Goal: Check status: Check status

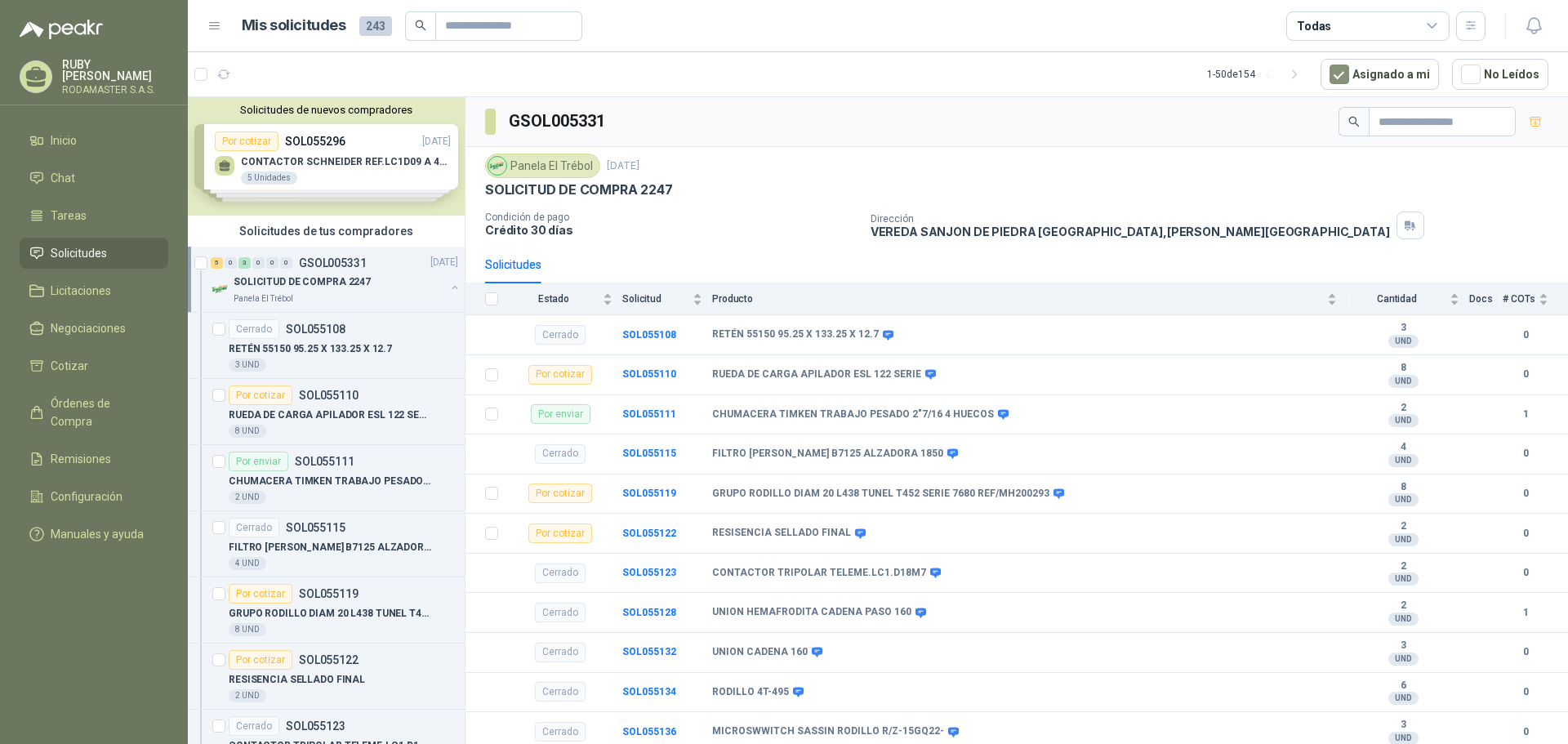
scroll to position [321, 0]
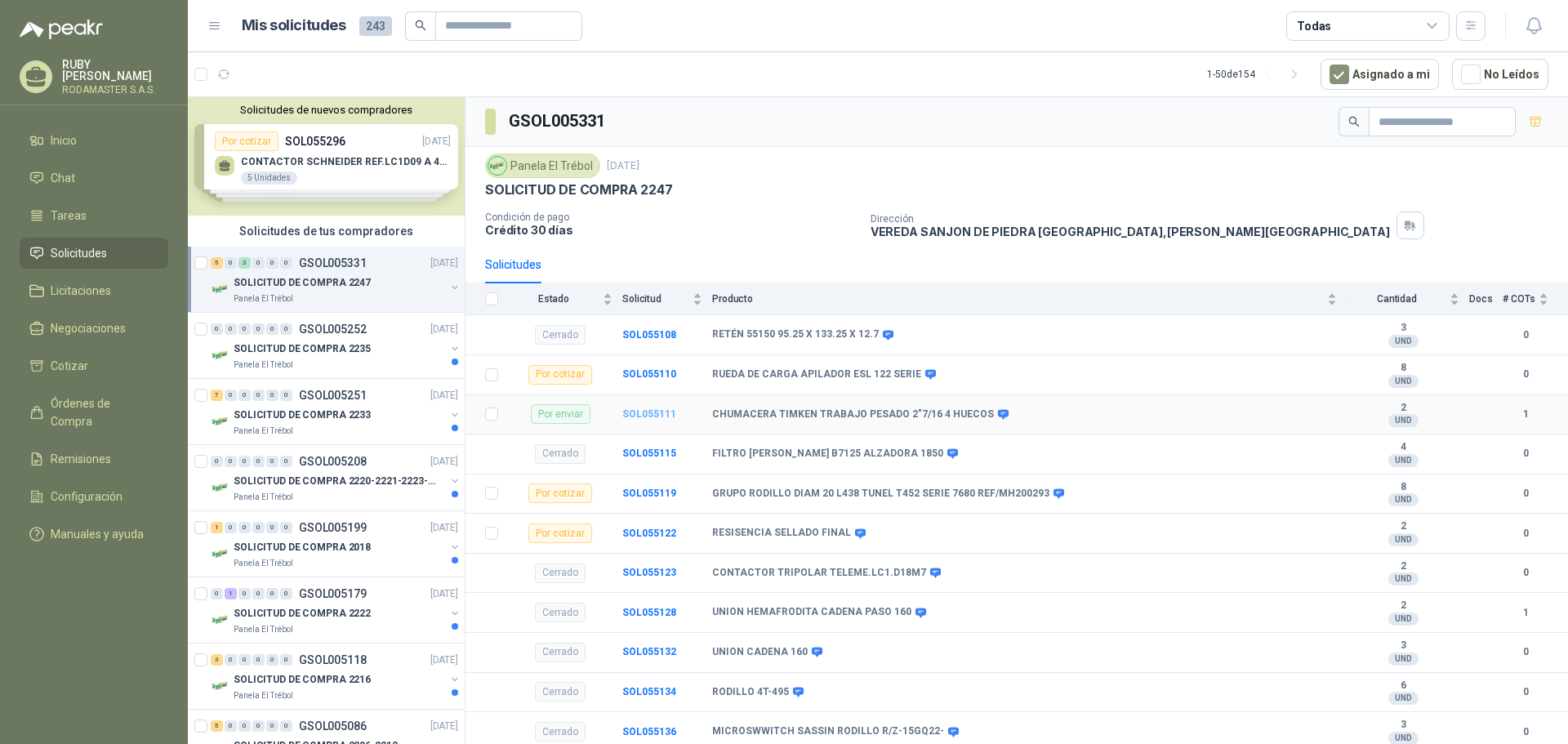
click at [646, 408] on b "SOL055111" at bounding box center [649, 414] width 54 height 12
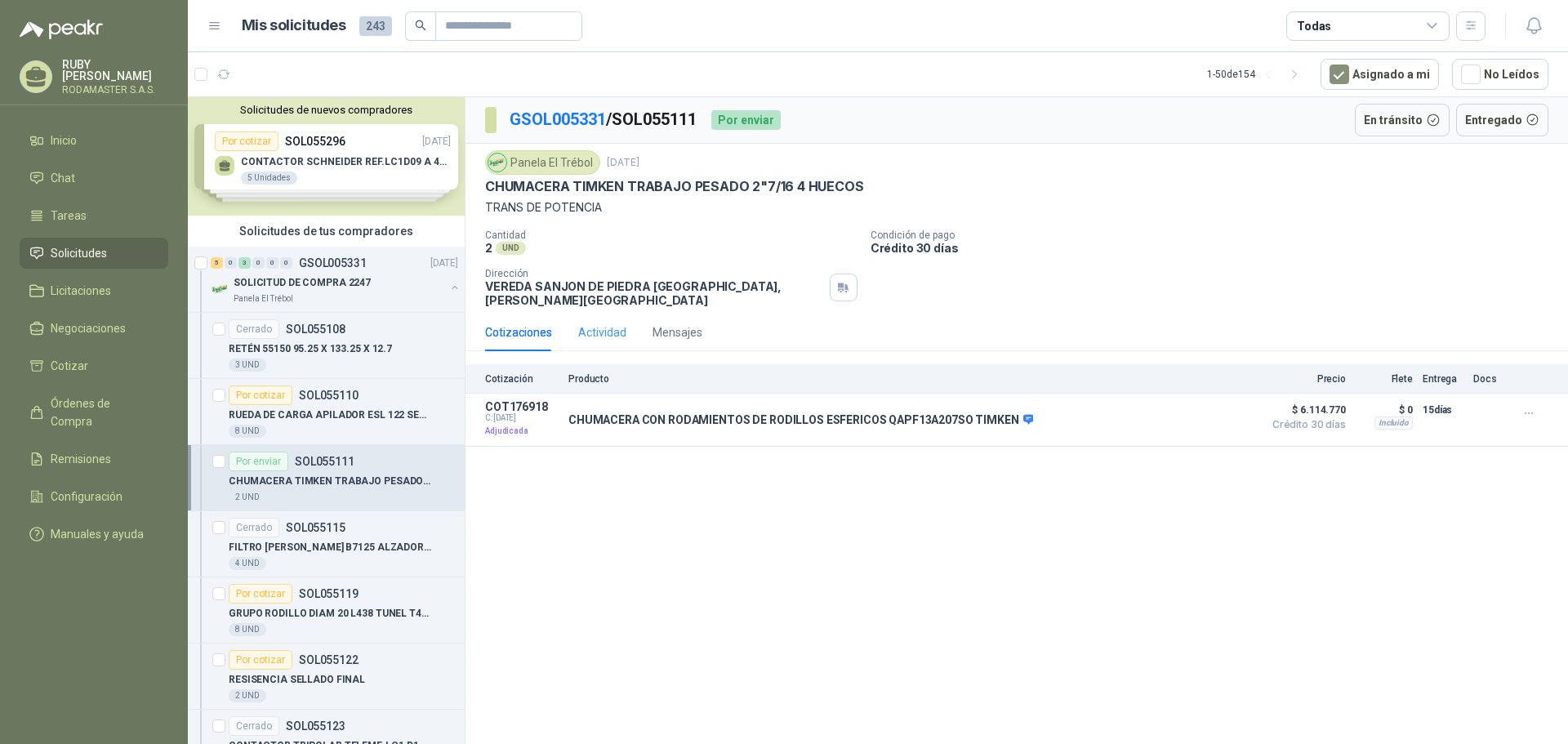
click at [596, 332] on div "Actividad" at bounding box center [602, 332] width 48 height 37
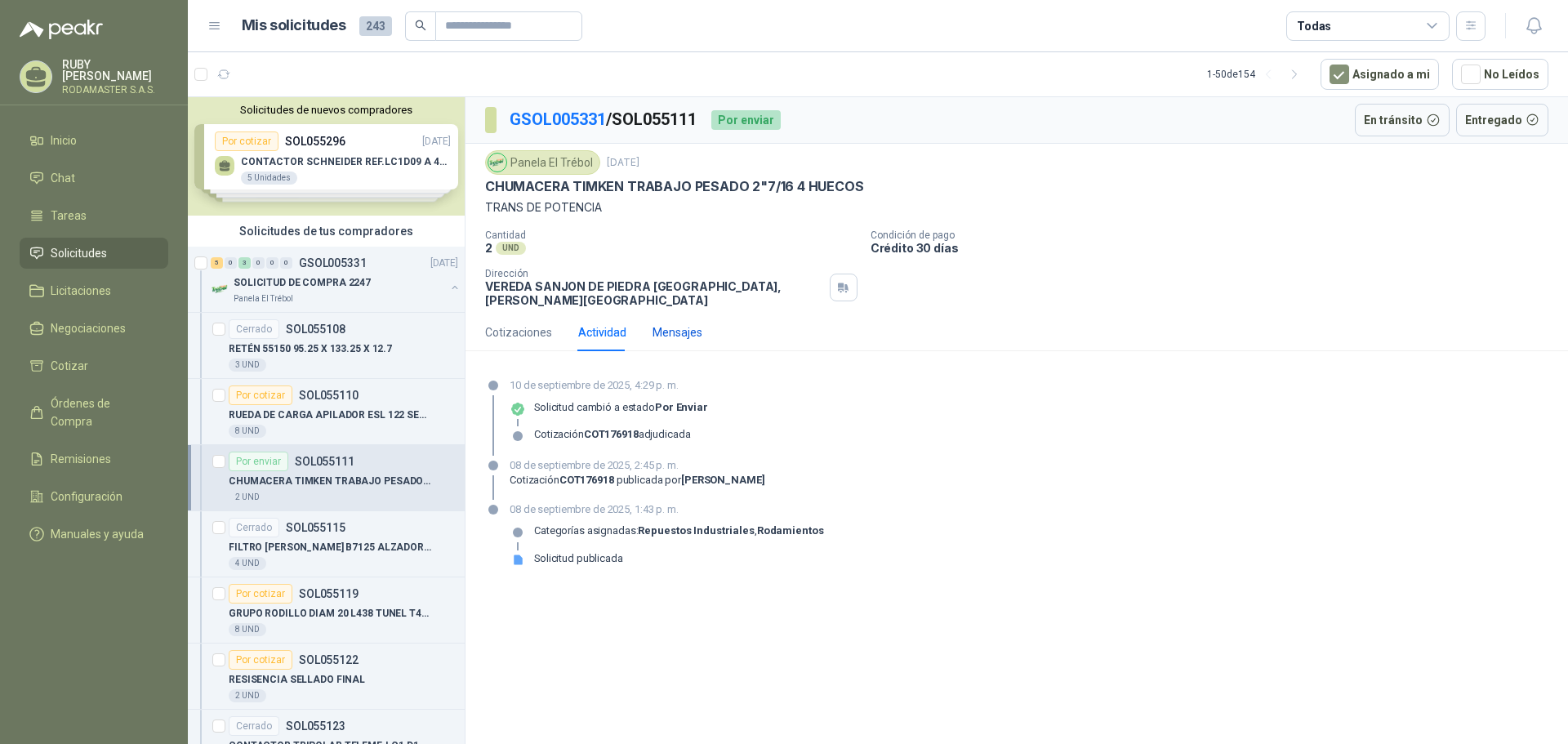
click at [661, 323] on div "Mensajes" at bounding box center [677, 332] width 50 height 18
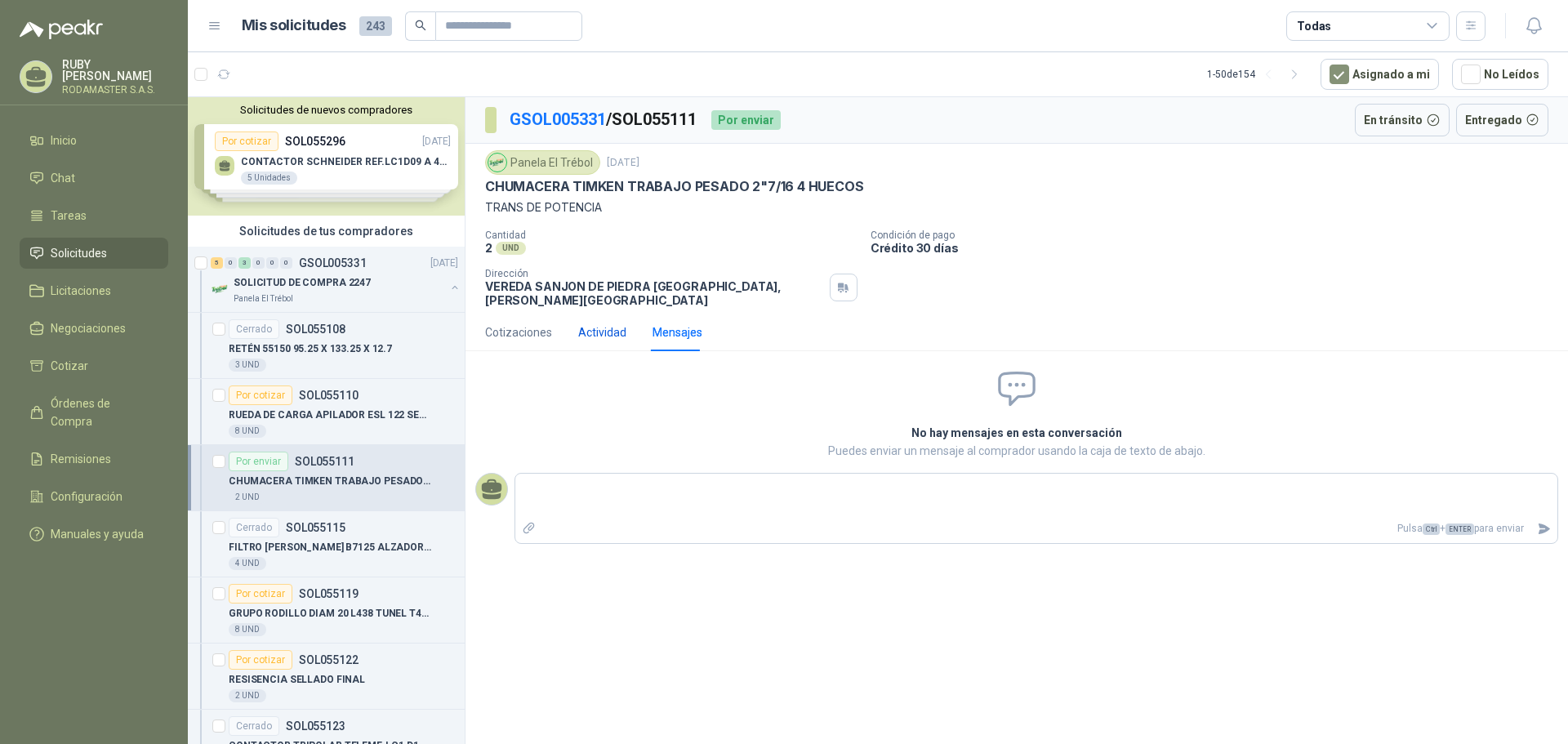
click at [587, 328] on div "Actividad" at bounding box center [602, 332] width 48 height 18
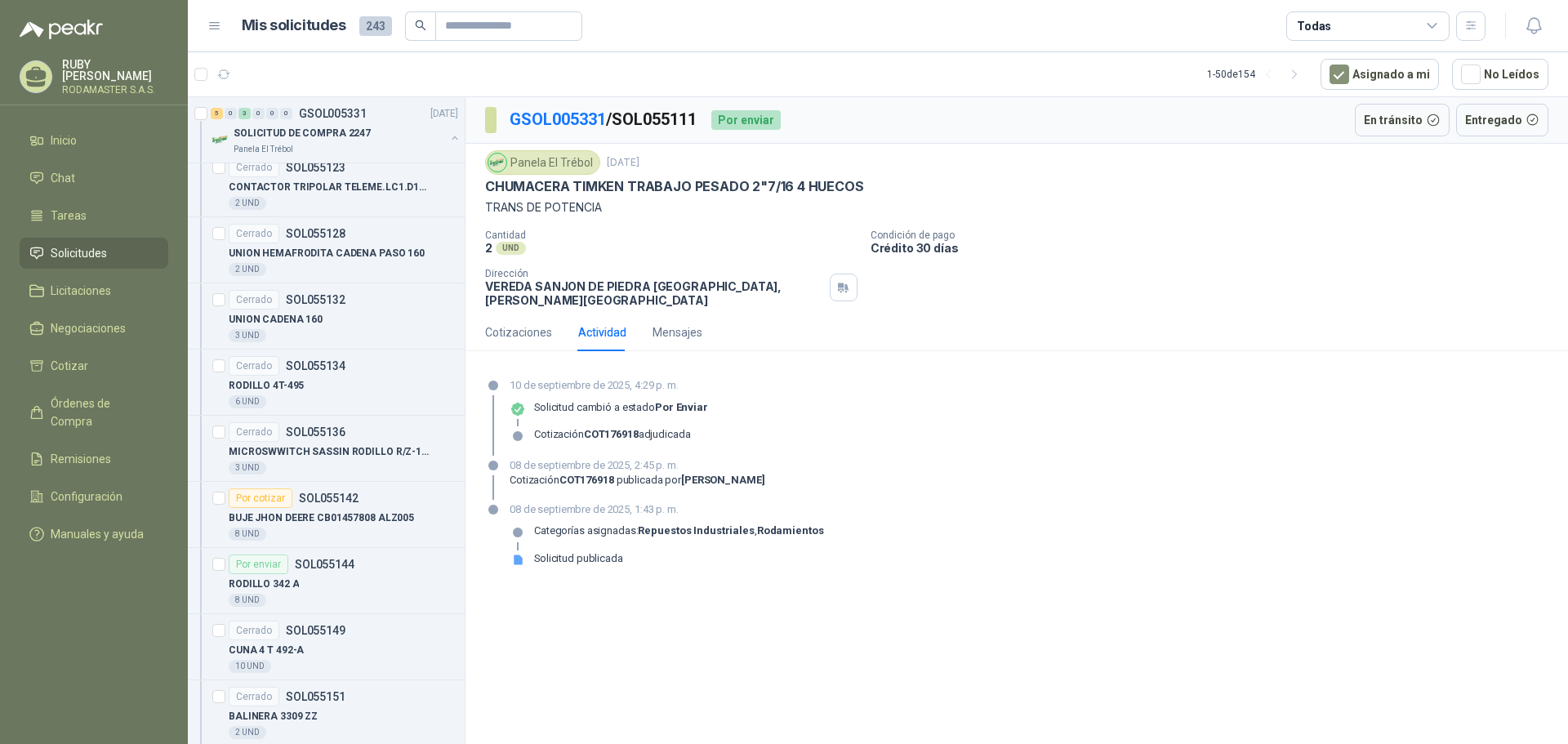
scroll to position [572, 0]
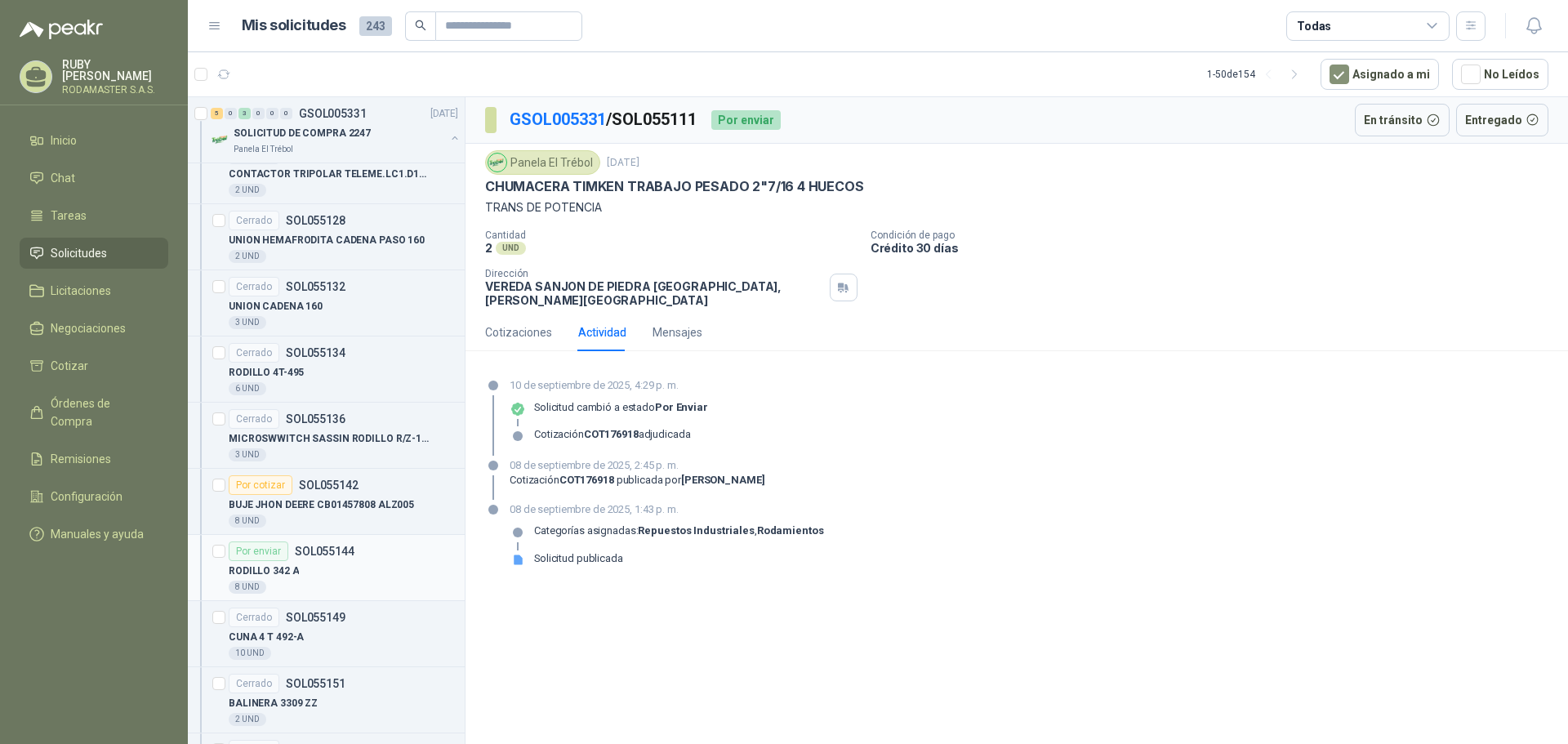
click at [377, 564] on div "RODILLO 342 A" at bounding box center [343, 571] width 229 height 19
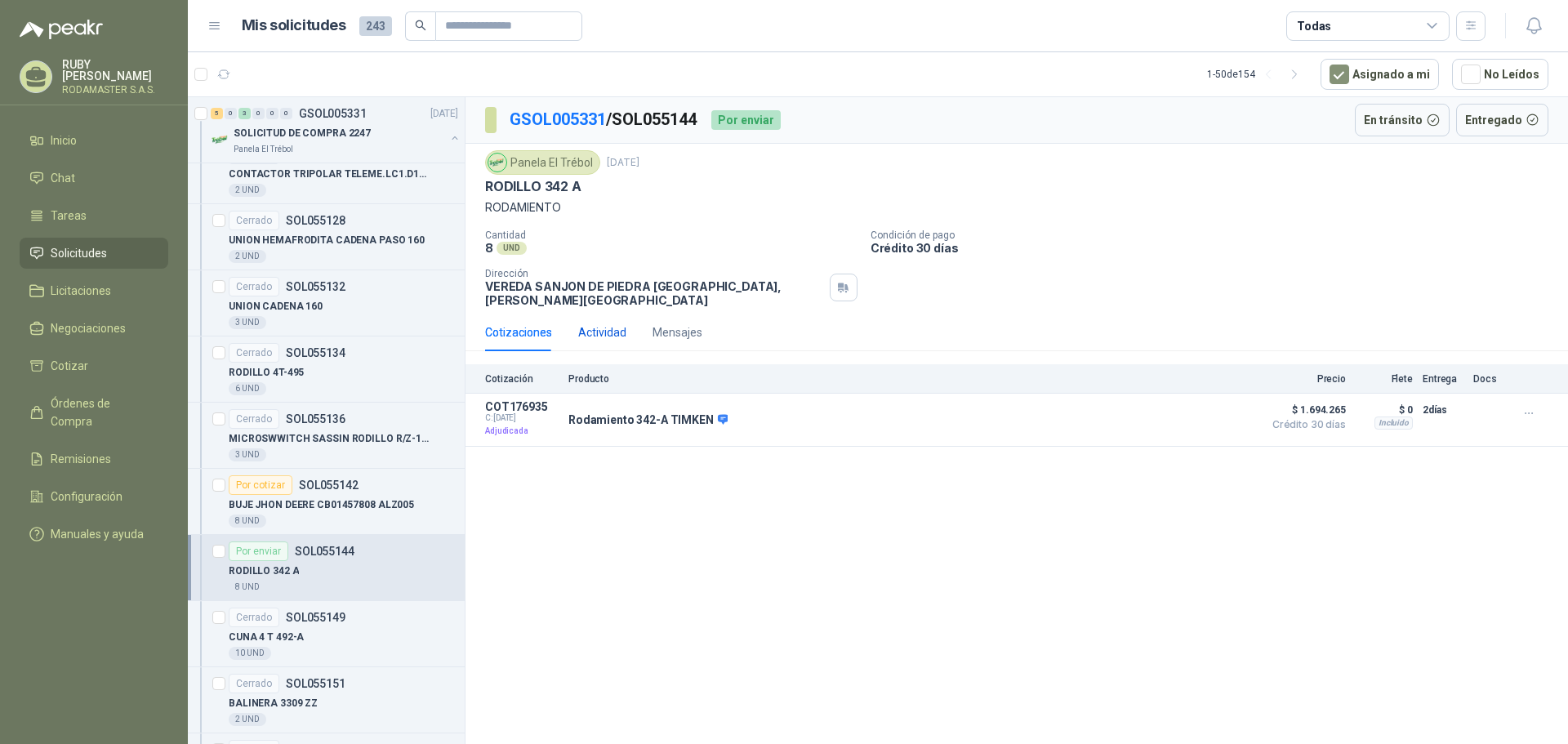
click at [605, 330] on div "Actividad" at bounding box center [602, 332] width 48 height 18
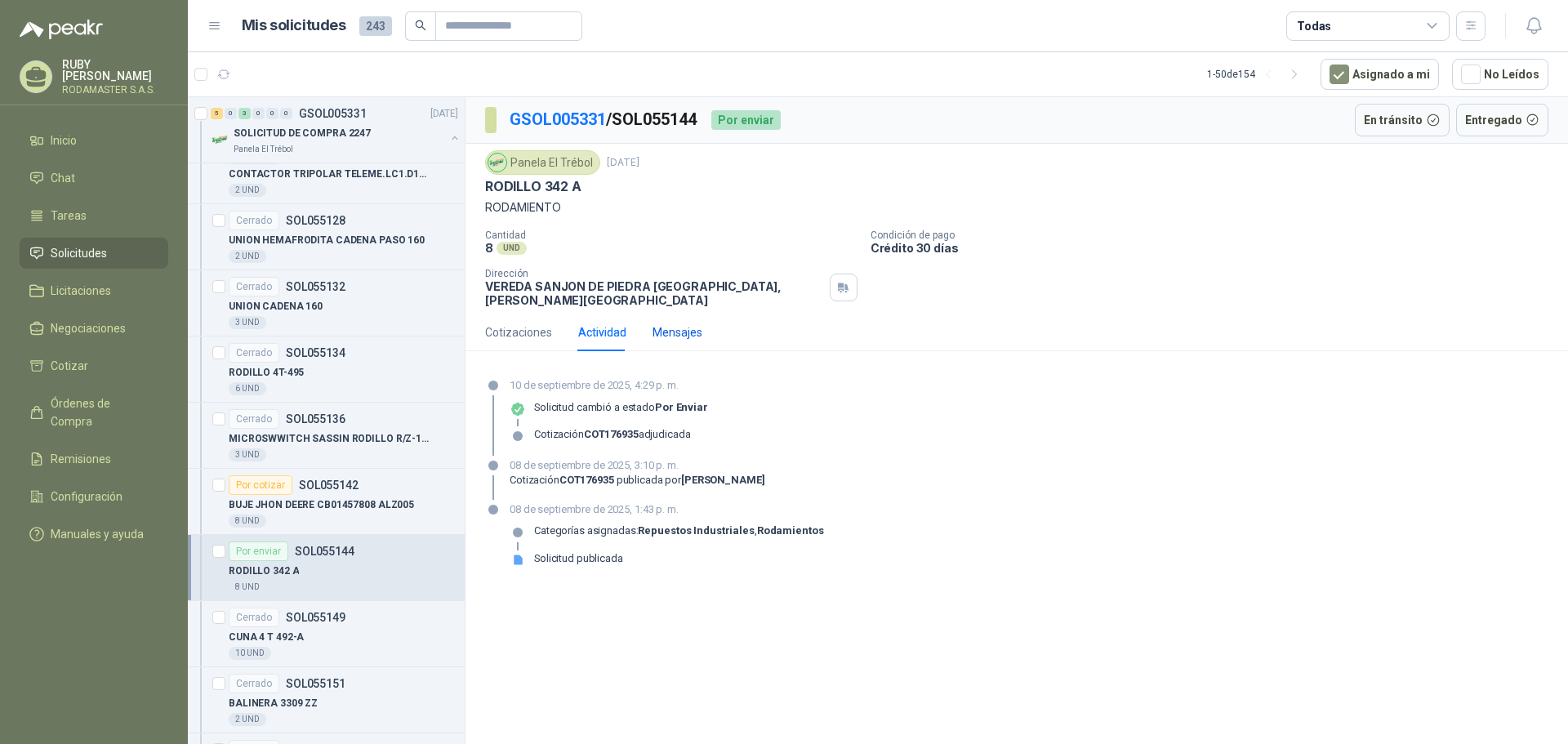
click at [698, 323] on div "Mensajes" at bounding box center [677, 332] width 50 height 18
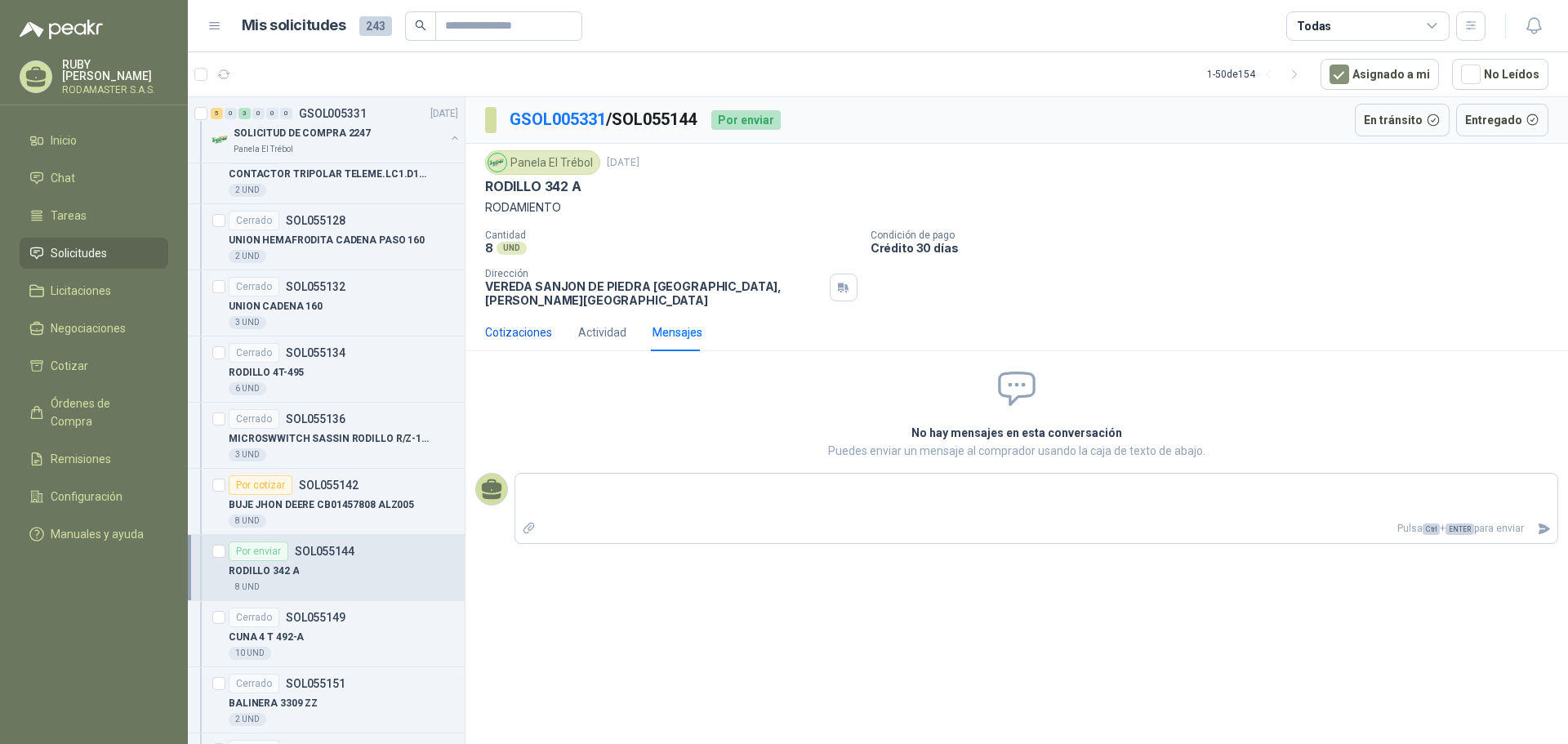
click at [527, 324] on div "Cotizaciones" at bounding box center [519, 332] width 67 height 18
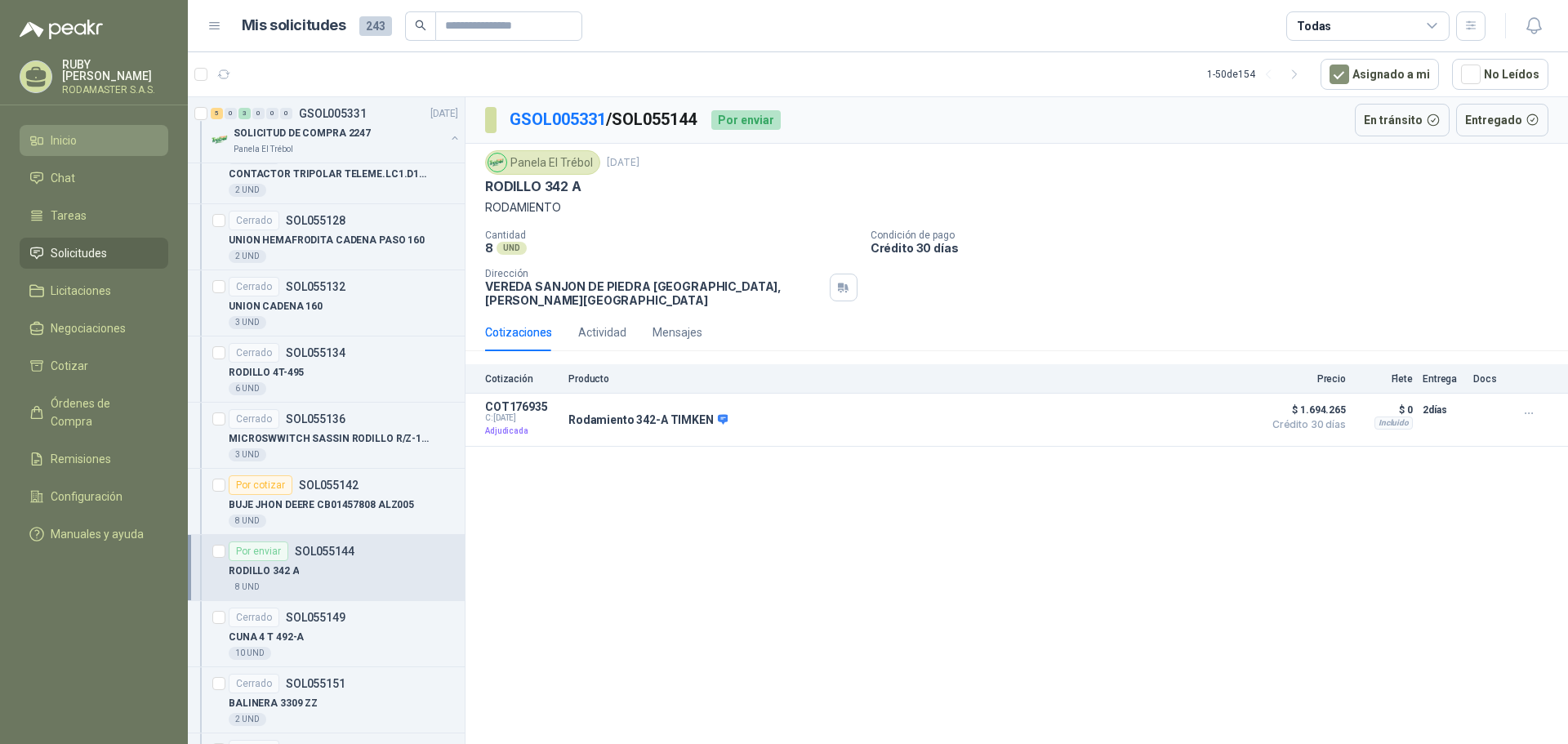
click at [72, 131] on span "Inicio" at bounding box center [64, 140] width 27 height 18
